Goal: Information Seeking & Learning: Learn about a topic

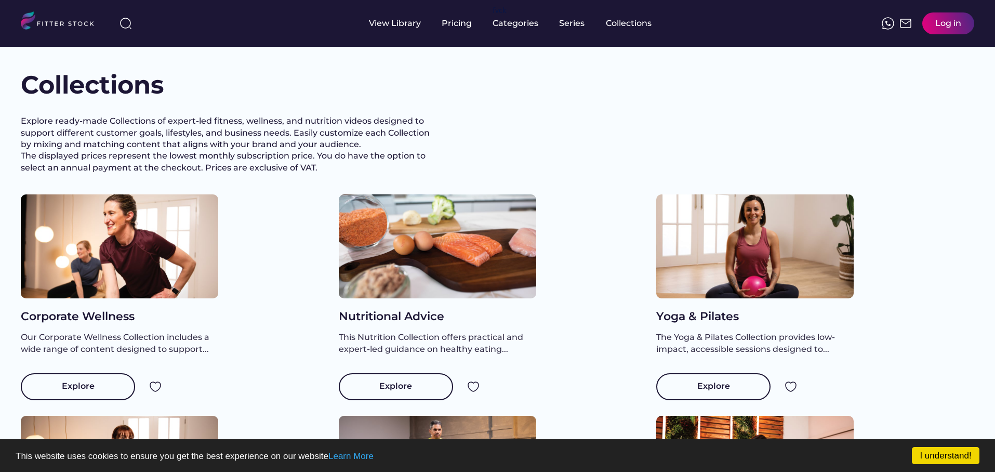
click at [61, 20] on img at bounding box center [62, 21] width 82 height 21
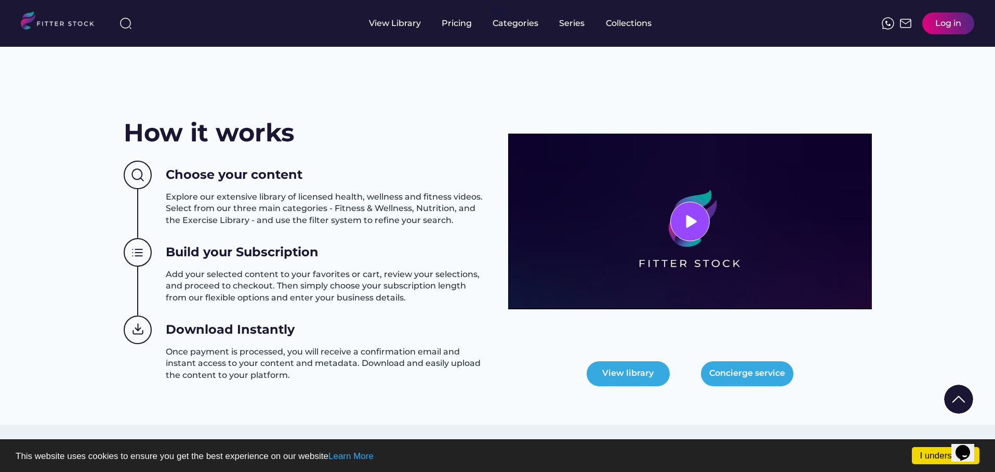
scroll to position [360, 0]
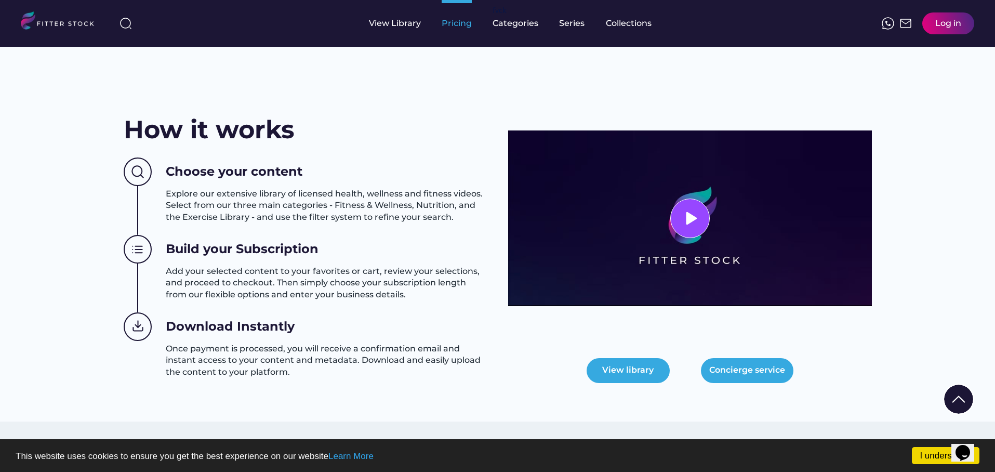
click at [465, 18] on div "Pricing" at bounding box center [457, 23] width 30 height 11
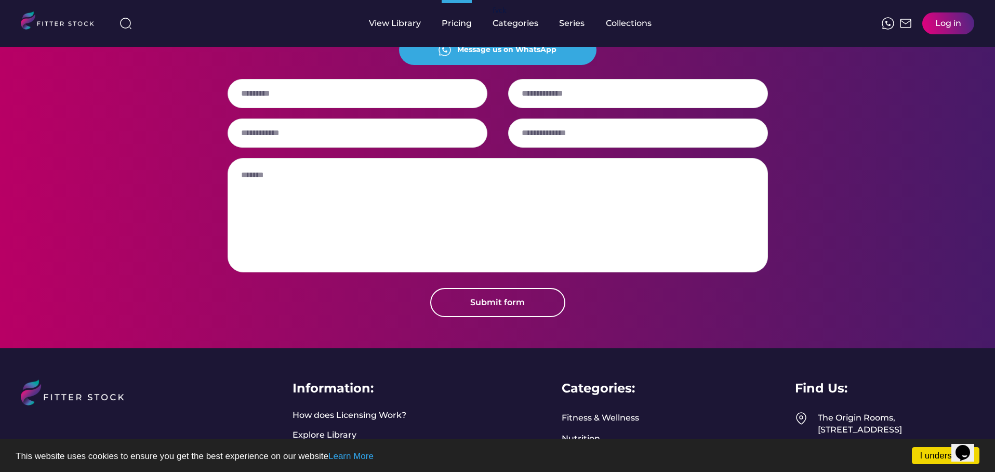
scroll to position [1064, 0]
